Goal: Task Accomplishment & Management: Complete application form

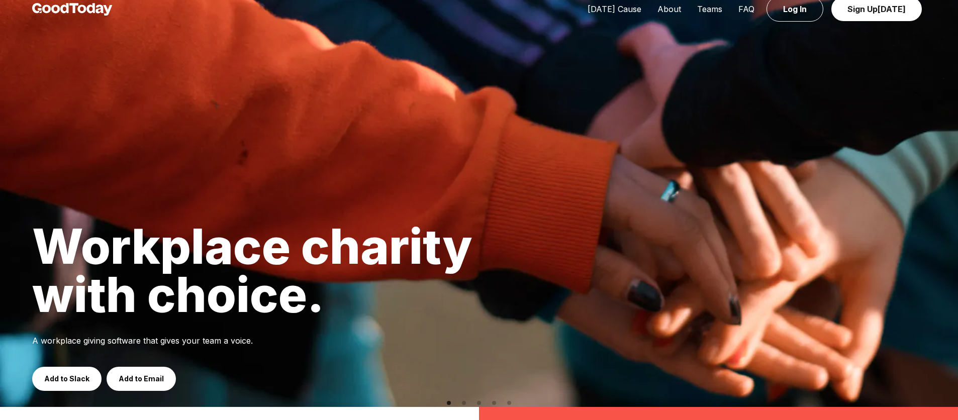
scroll to position [20, 0]
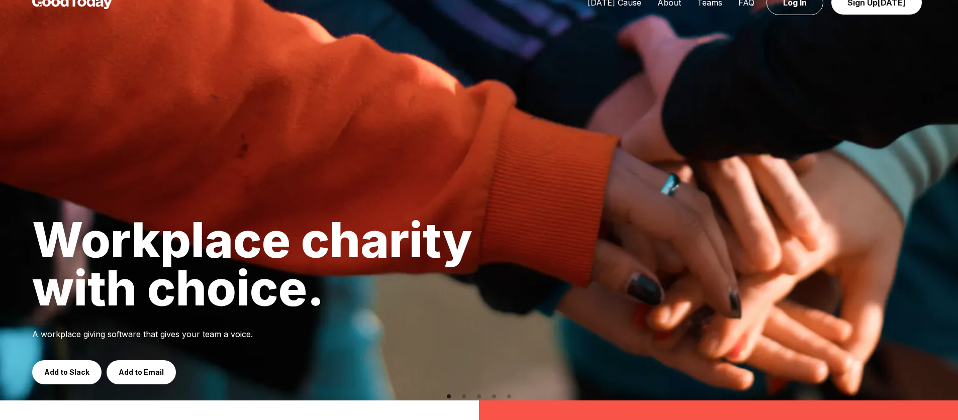
click at [61, 375] on link "Add to Slack" at bounding box center [66, 372] width 69 height 24
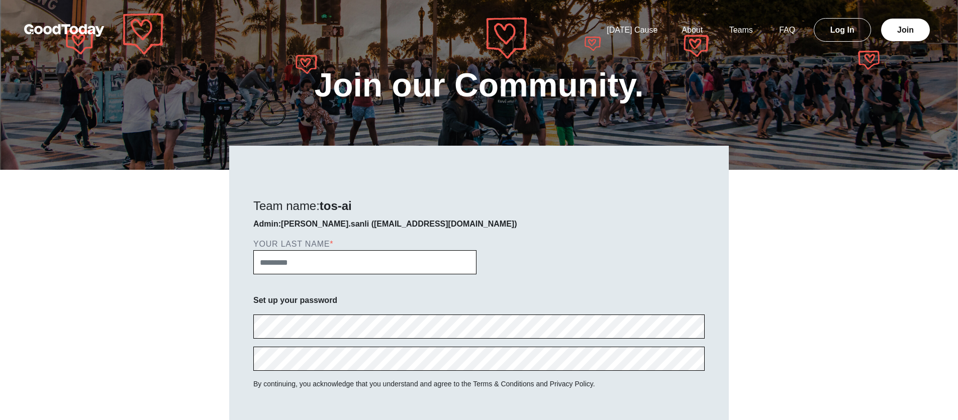
scroll to position [7, 0]
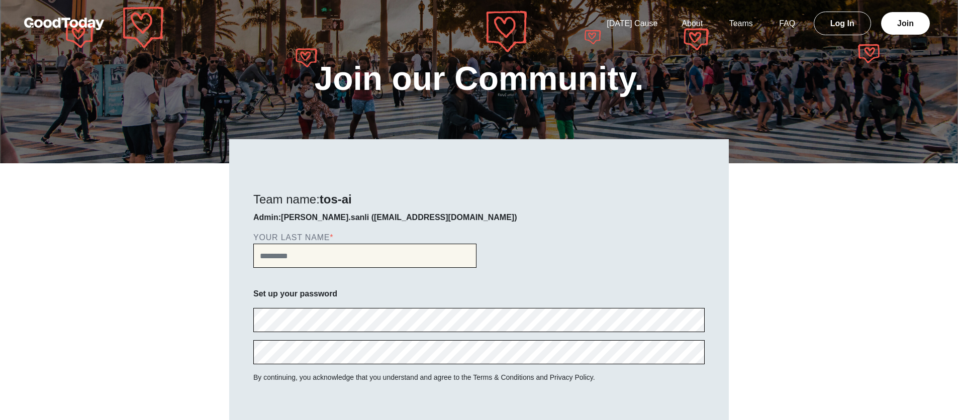
click at [358, 249] on input "Your Last Name" at bounding box center [364, 256] width 223 height 24
type input "*"
type input "*****"
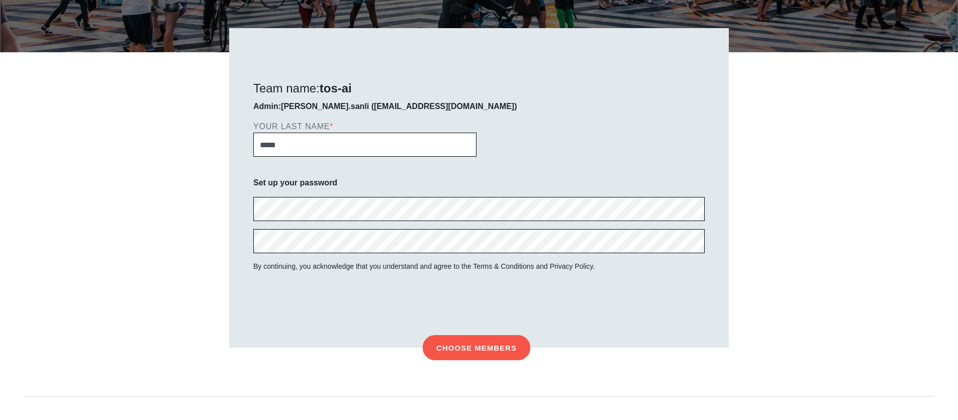
scroll to position [112, 0]
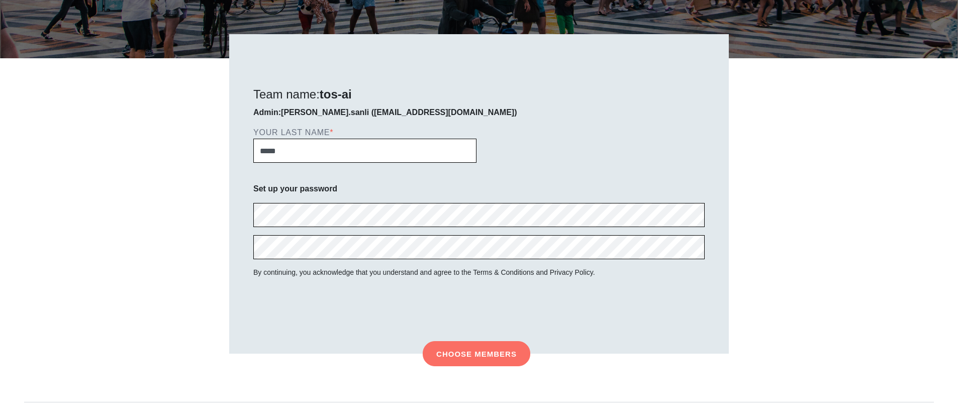
click at [448, 362] on button "Choose members" at bounding box center [477, 353] width 108 height 25
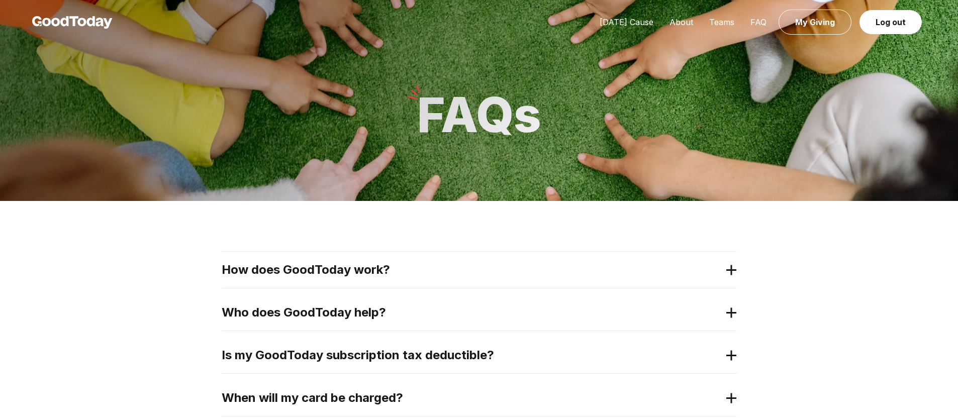
scroll to position [112, 0]
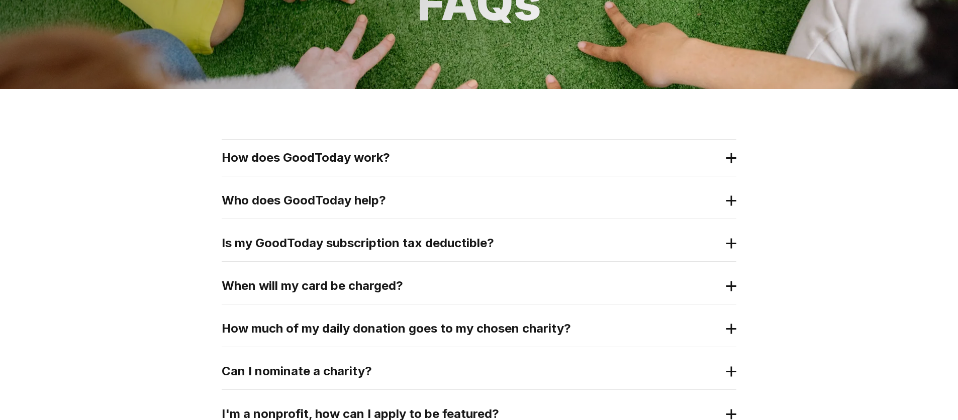
click at [341, 158] on h2 "How does GoodToday work?" at bounding box center [471, 158] width 498 height 16
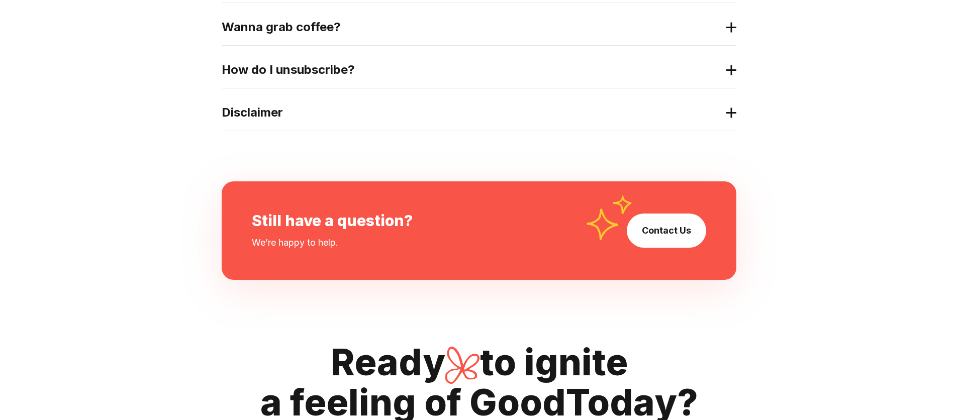
scroll to position [745, 0]
